Goal: Information Seeking & Learning: Learn about a topic

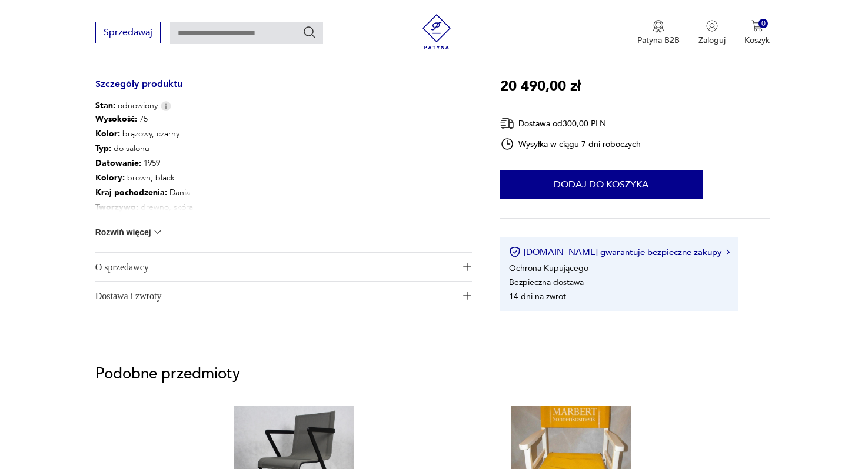
scroll to position [641, 0]
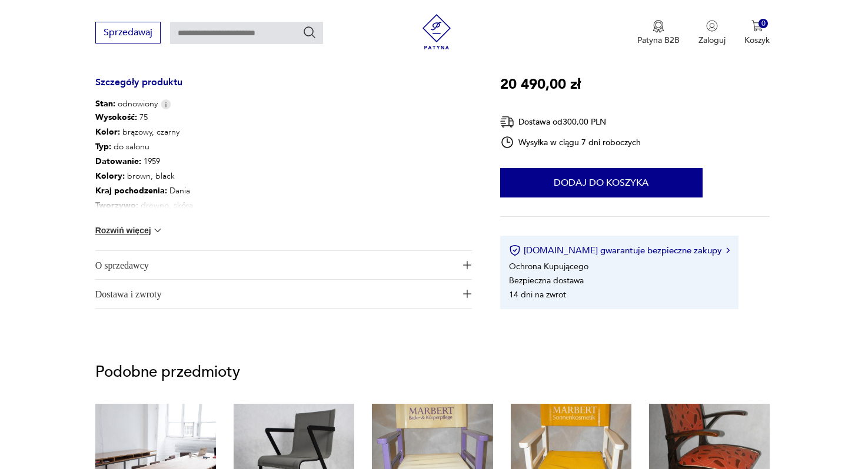
click at [381, 291] on span "Dostawa i zwroty" at bounding box center [275, 294] width 360 height 28
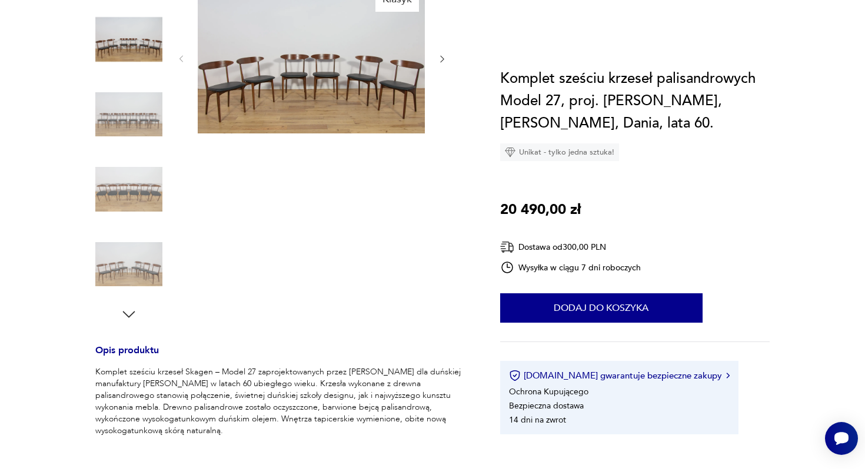
scroll to position [0, 0]
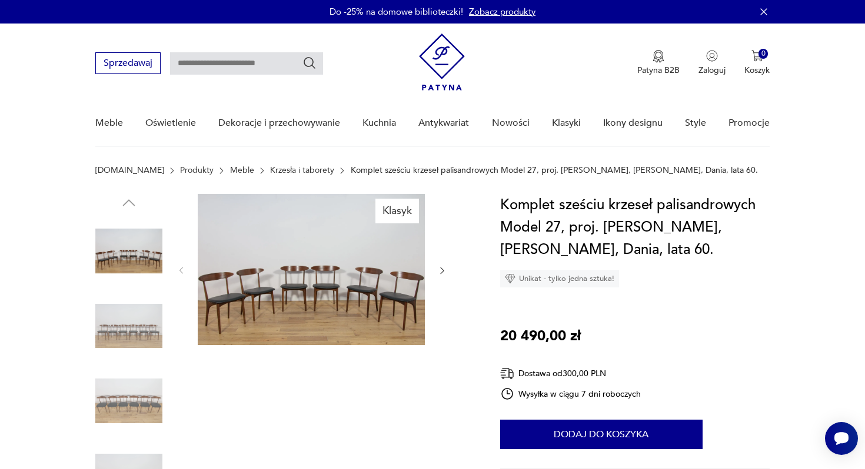
click at [119, 338] on img at bounding box center [128, 326] width 67 height 67
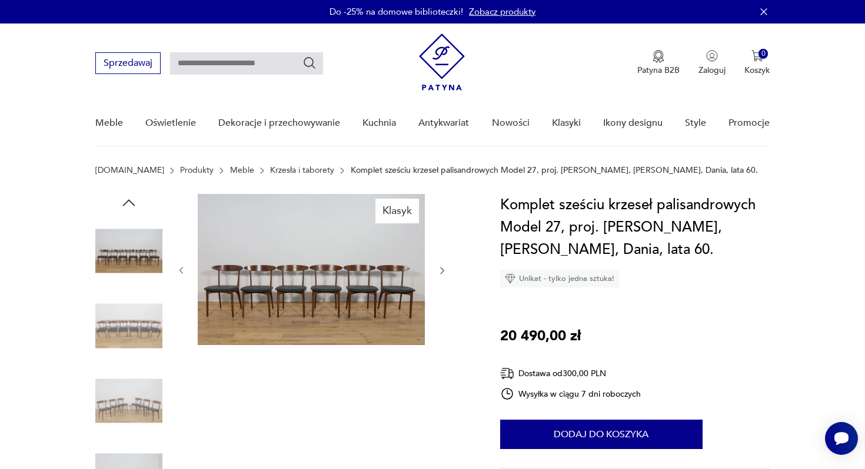
click at [119, 359] on img at bounding box center [128, 326] width 67 height 67
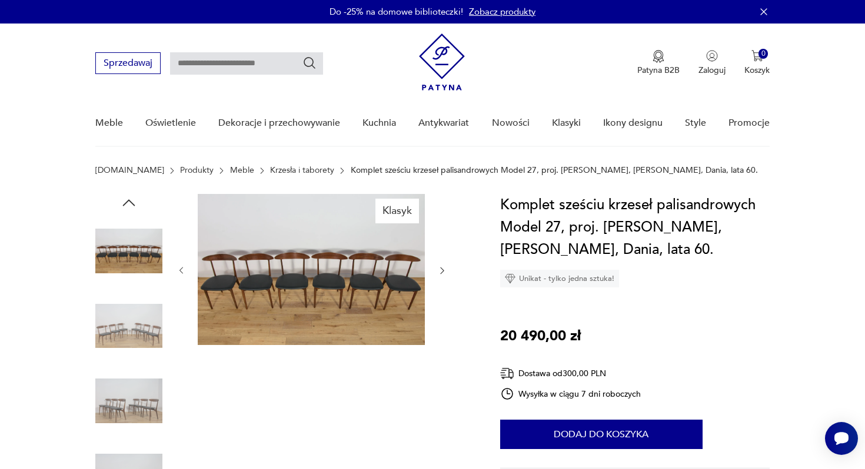
click at [131, 395] on img at bounding box center [128, 401] width 67 height 67
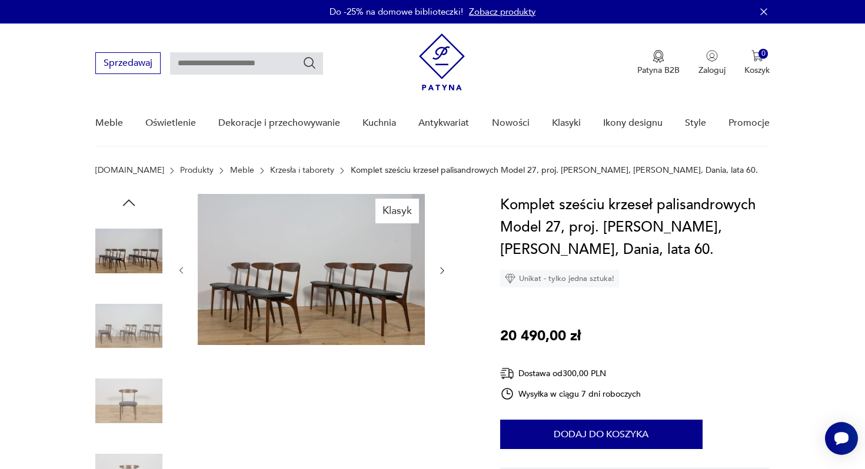
click at [439, 274] on icon "button" at bounding box center [442, 271] width 10 height 10
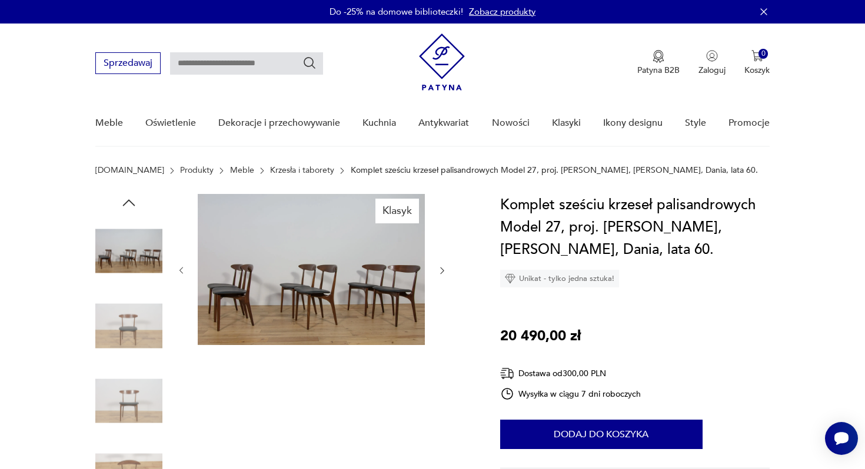
click at [439, 274] on icon "button" at bounding box center [442, 271] width 10 height 10
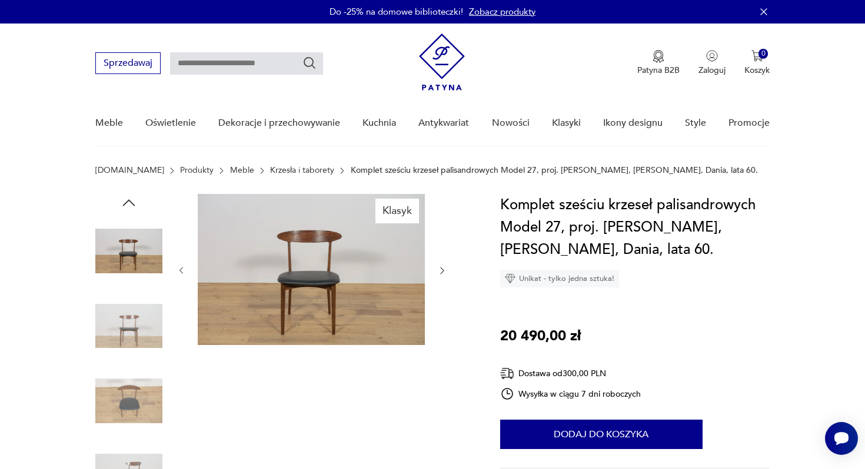
click at [439, 274] on icon "button" at bounding box center [442, 271] width 10 height 10
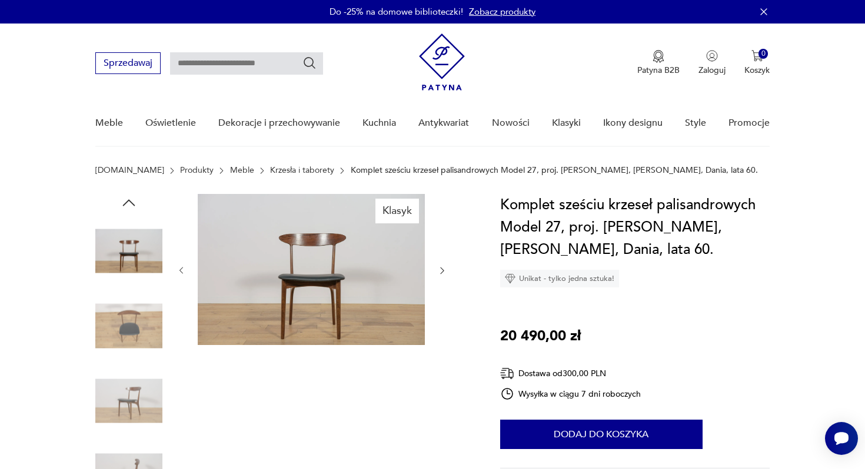
click at [439, 274] on icon "button" at bounding box center [442, 271] width 10 height 10
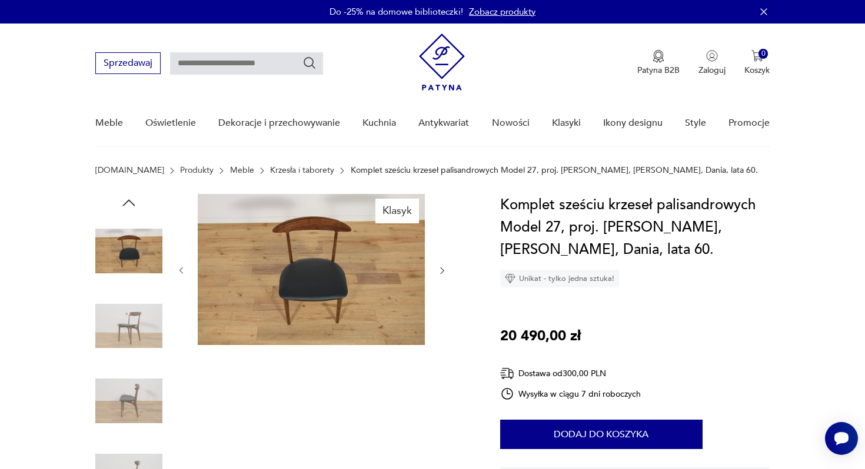
click at [439, 274] on icon "button" at bounding box center [442, 271] width 10 height 10
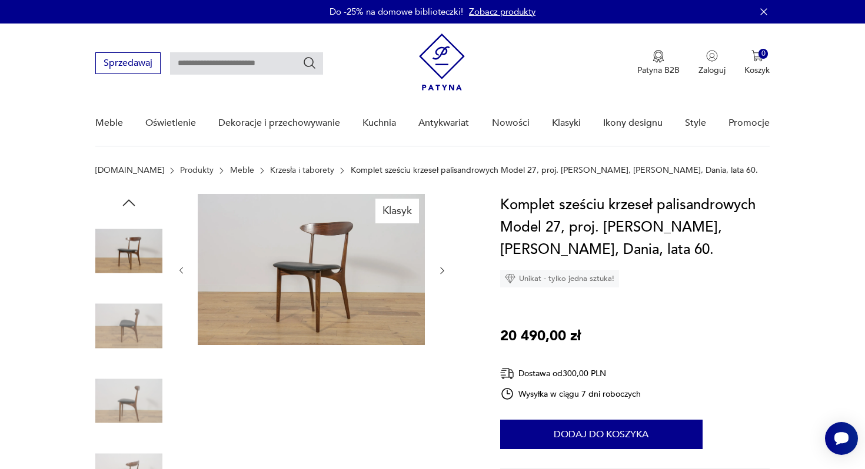
click at [439, 274] on icon "button" at bounding box center [442, 271] width 10 height 10
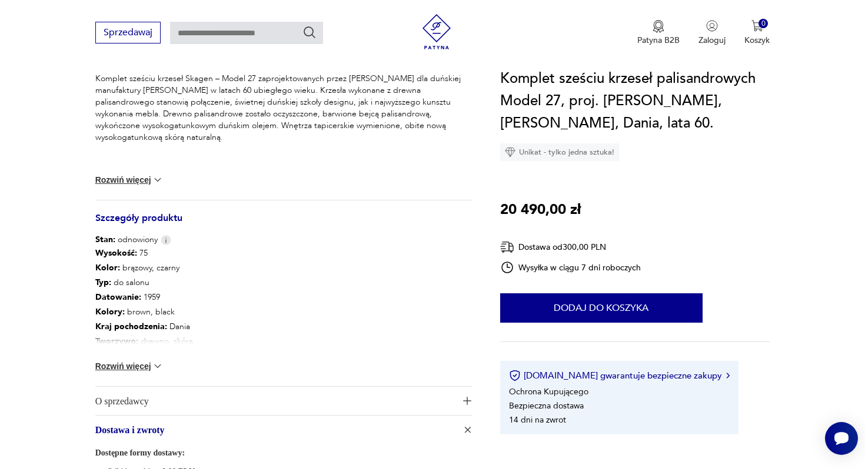
scroll to position [509, 0]
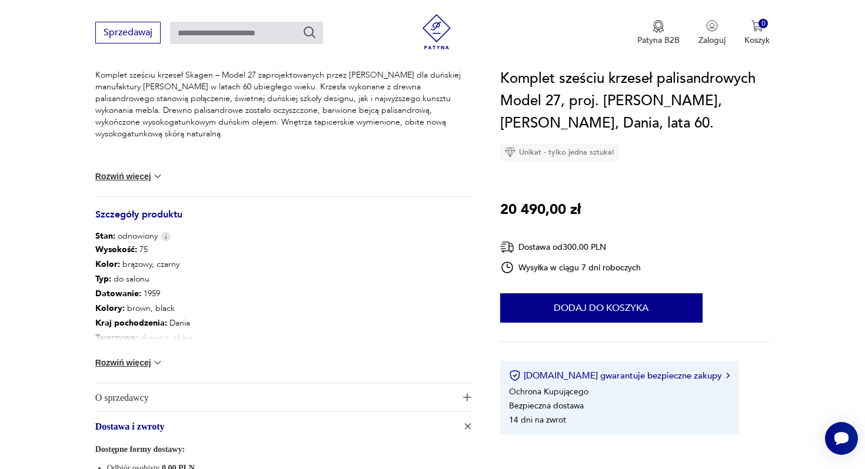
click at [161, 362] on img at bounding box center [158, 363] width 12 height 12
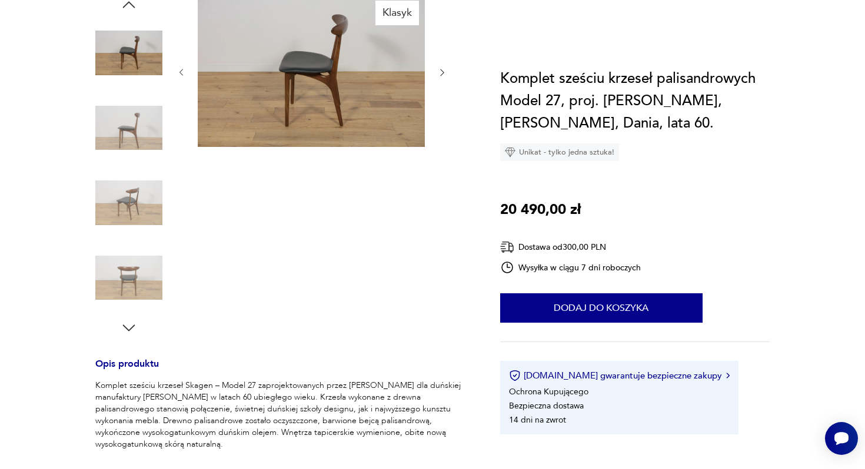
scroll to position [0, 0]
